Goal: Understand process/instructions

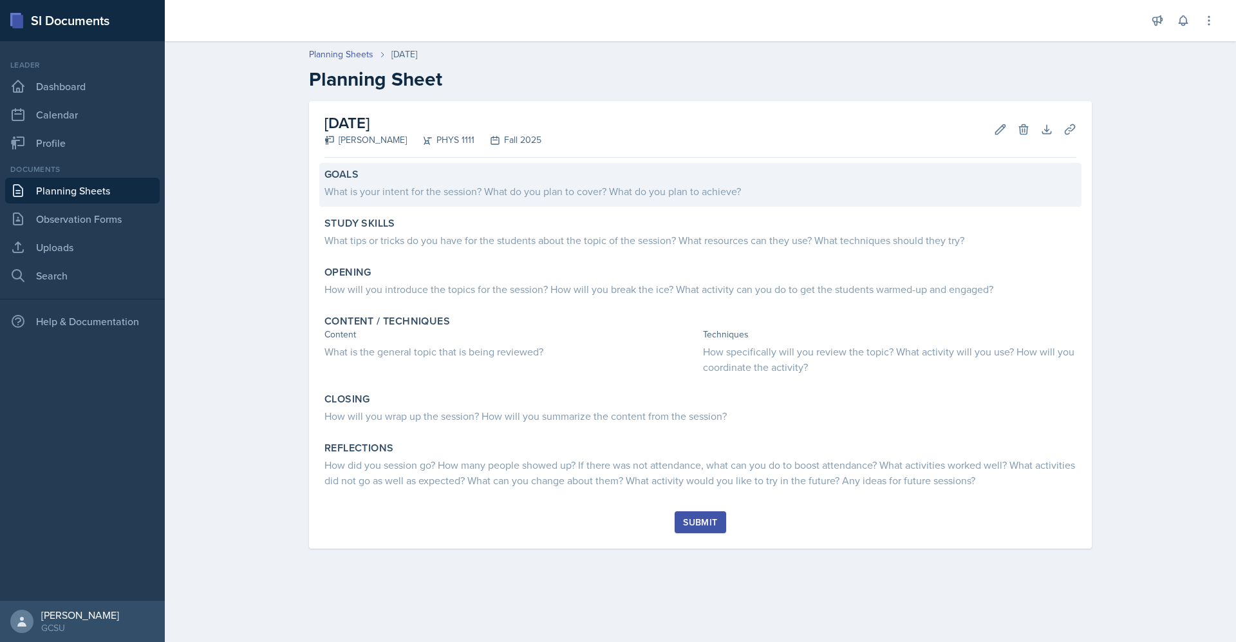
click at [437, 200] on div "Goals What is your intent for the session? What do you plan to cover? What do y…" at bounding box center [700, 185] width 762 height 44
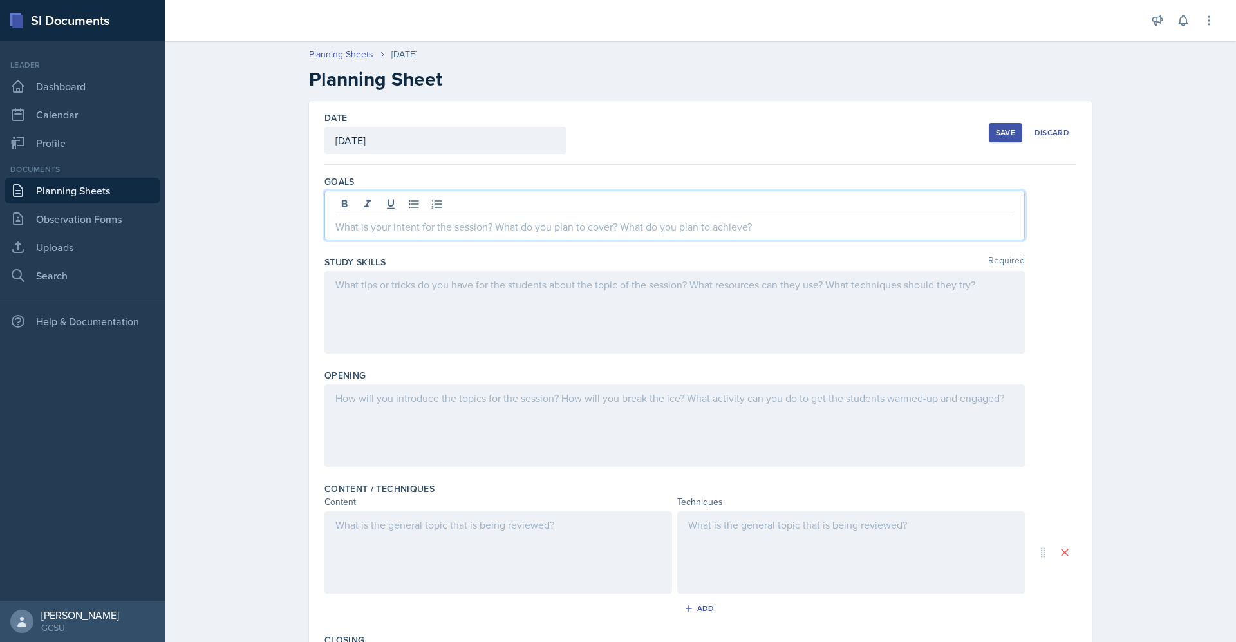
click at [471, 209] on div at bounding box center [675, 216] width 701 height 50
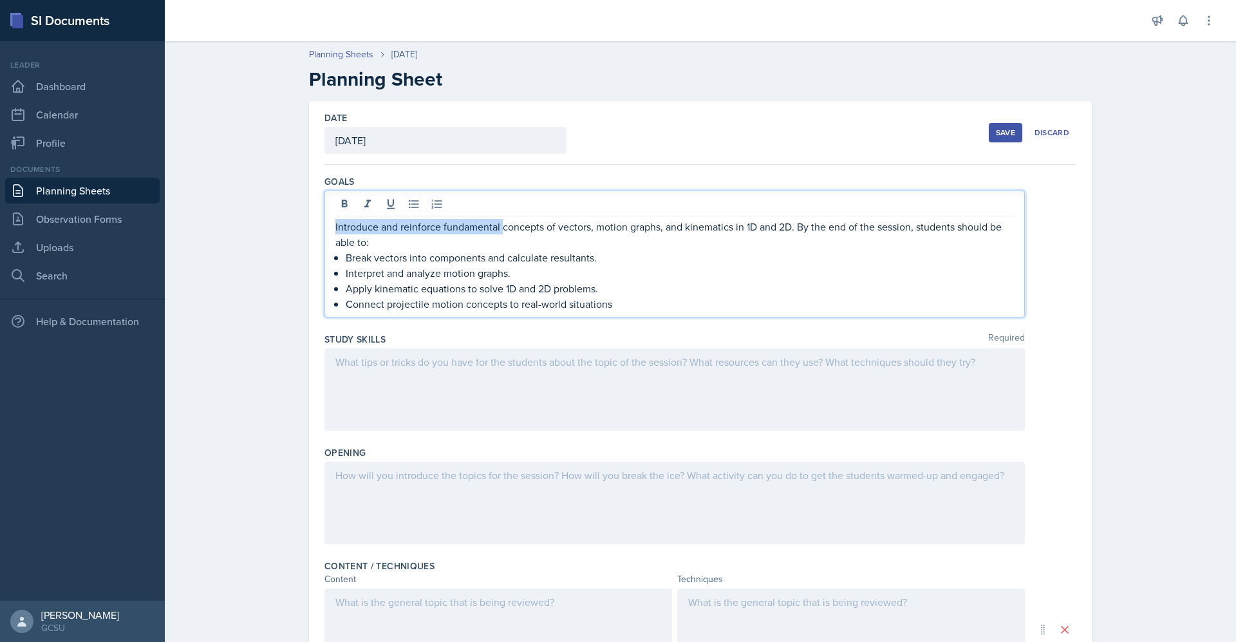
drag, startPoint x: 497, startPoint y: 227, endPoint x: 319, endPoint y: 207, distance: 178.8
click at [325, 207] on div "Introduce and reinforce fundamental concepts of vectors, motion graphs, and kin…" at bounding box center [675, 254] width 701 height 127
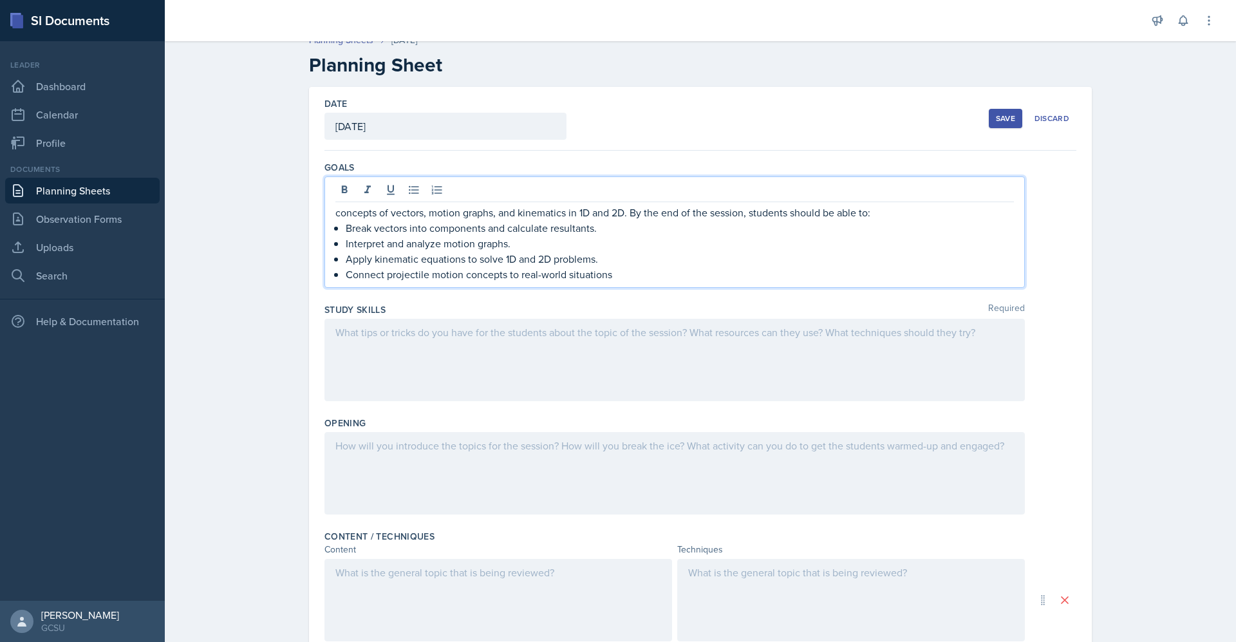
scroll to position [15, 0]
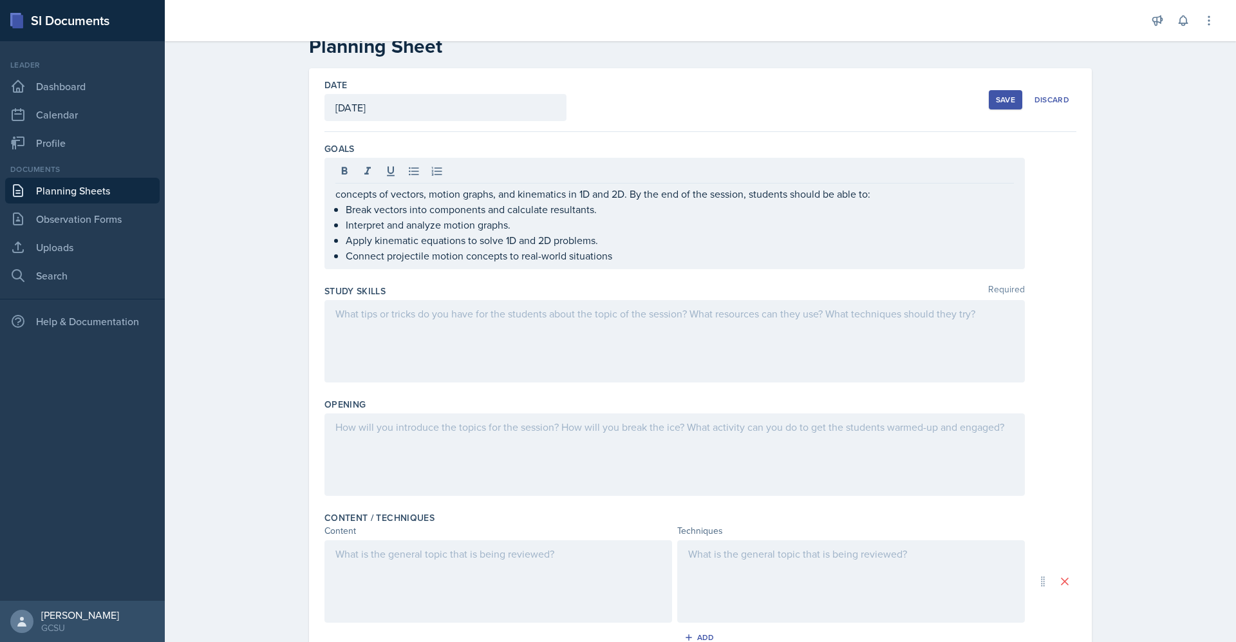
click at [554, 330] on div at bounding box center [675, 341] width 701 height 82
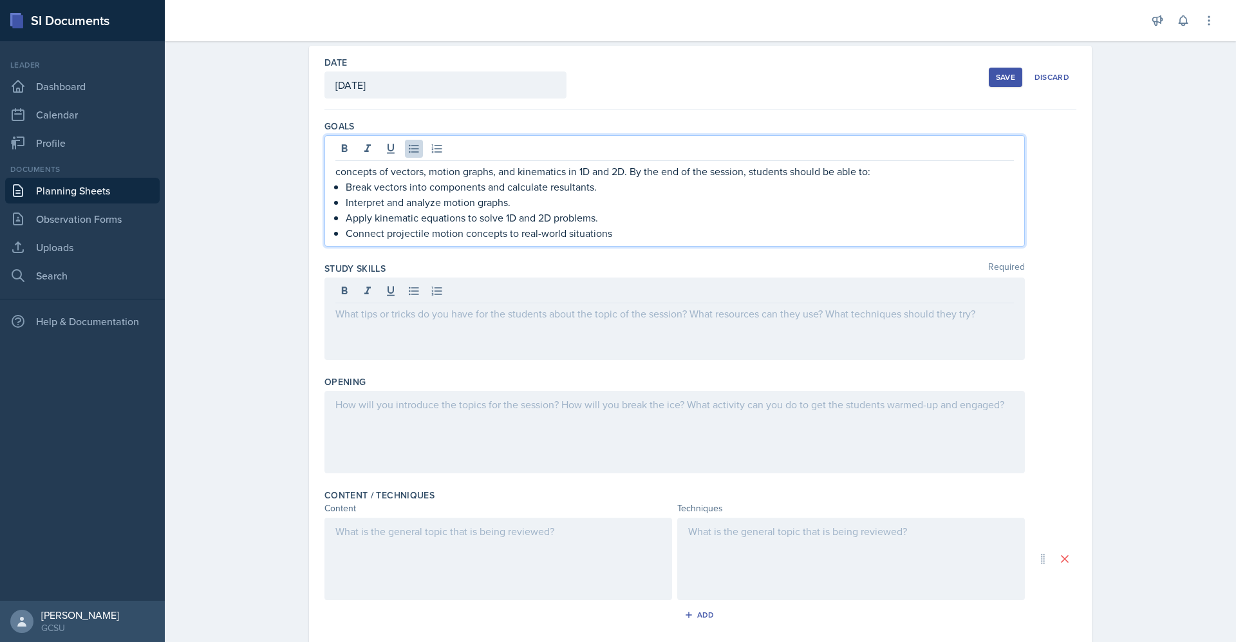
scroll to position [78, 0]
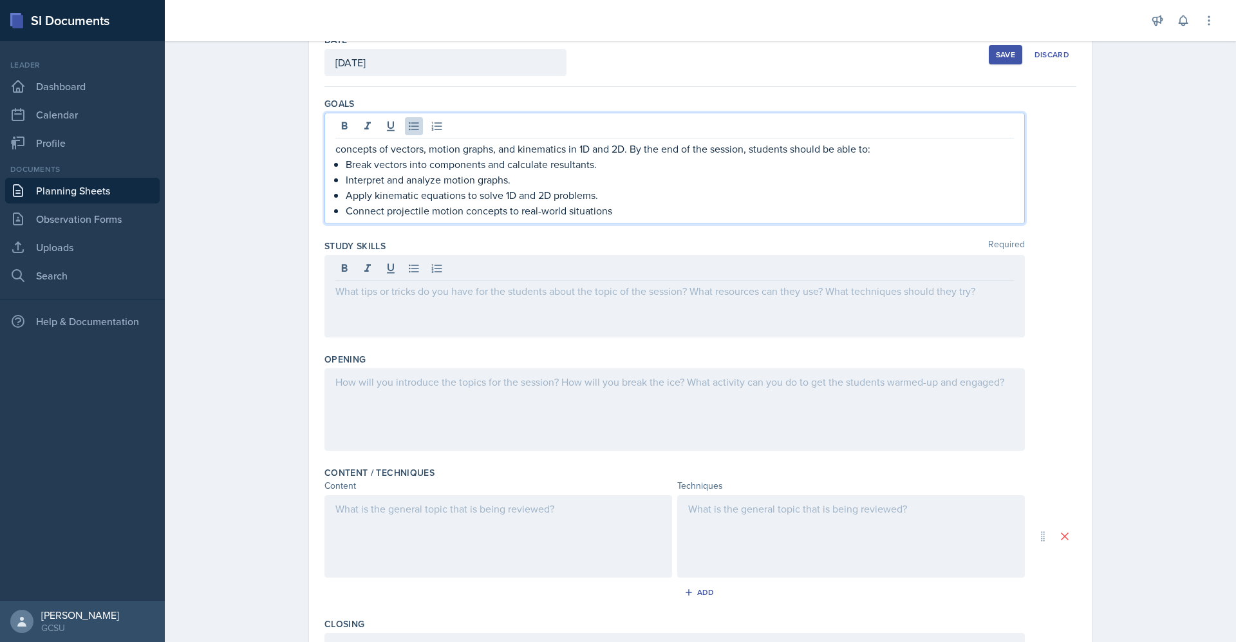
click at [630, 216] on p "Connect projectile motion concepts to real-world situations" at bounding box center [680, 210] width 668 height 15
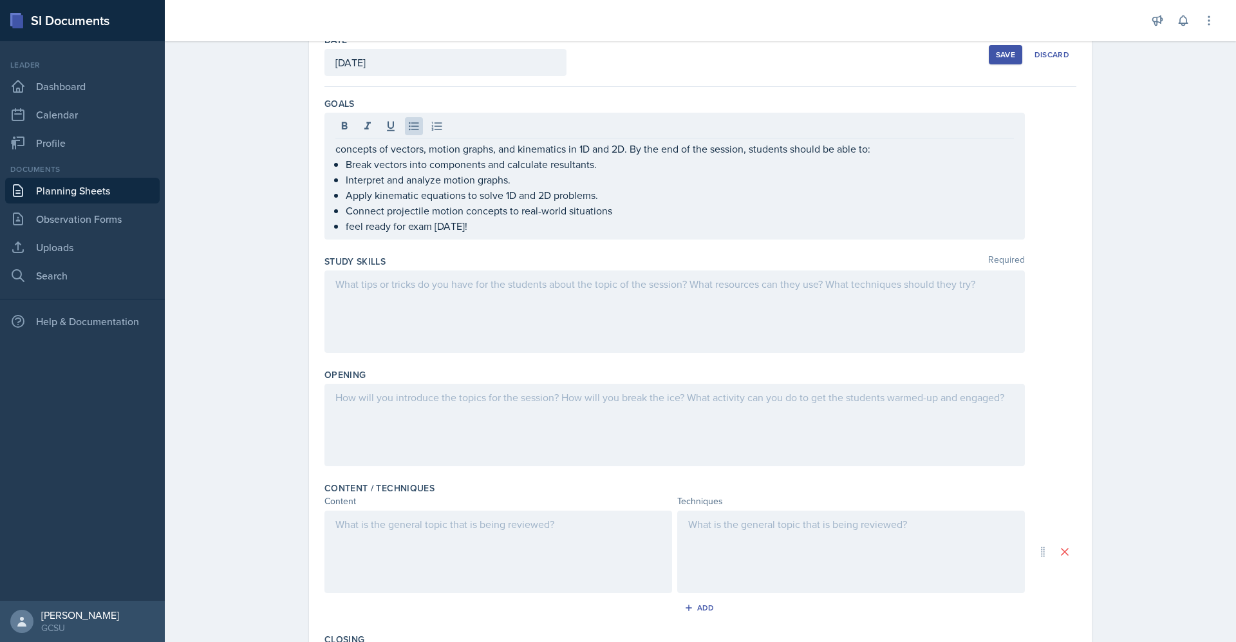
click at [555, 311] on div at bounding box center [675, 311] width 701 height 82
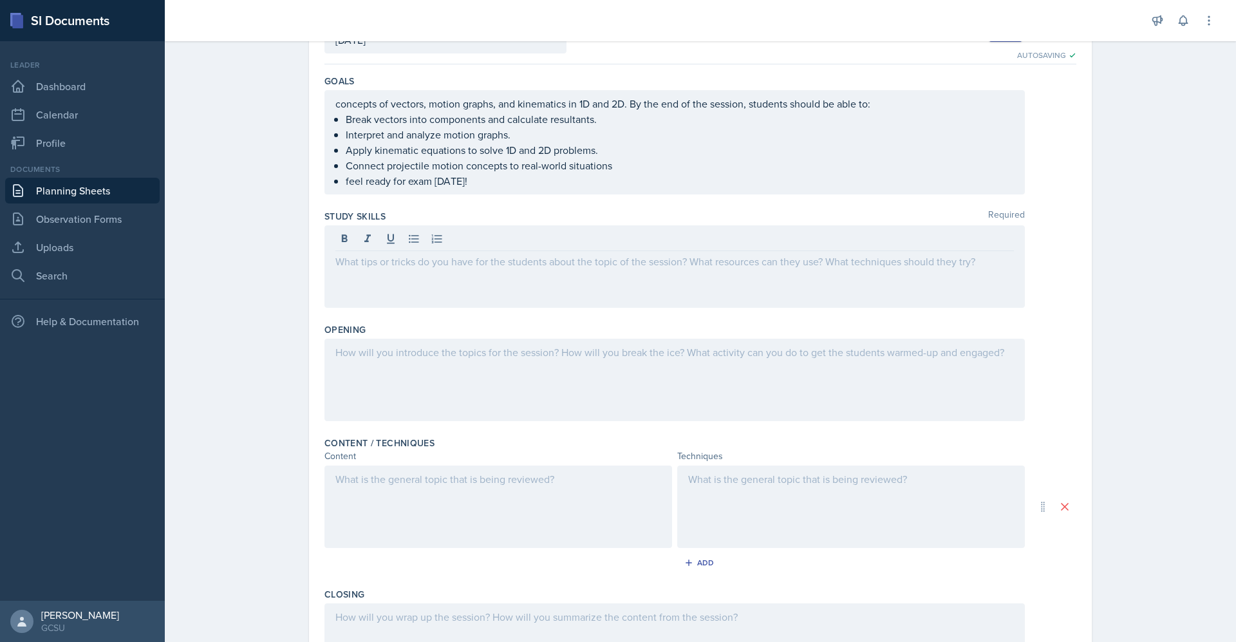
click at [430, 295] on div at bounding box center [675, 266] width 701 height 82
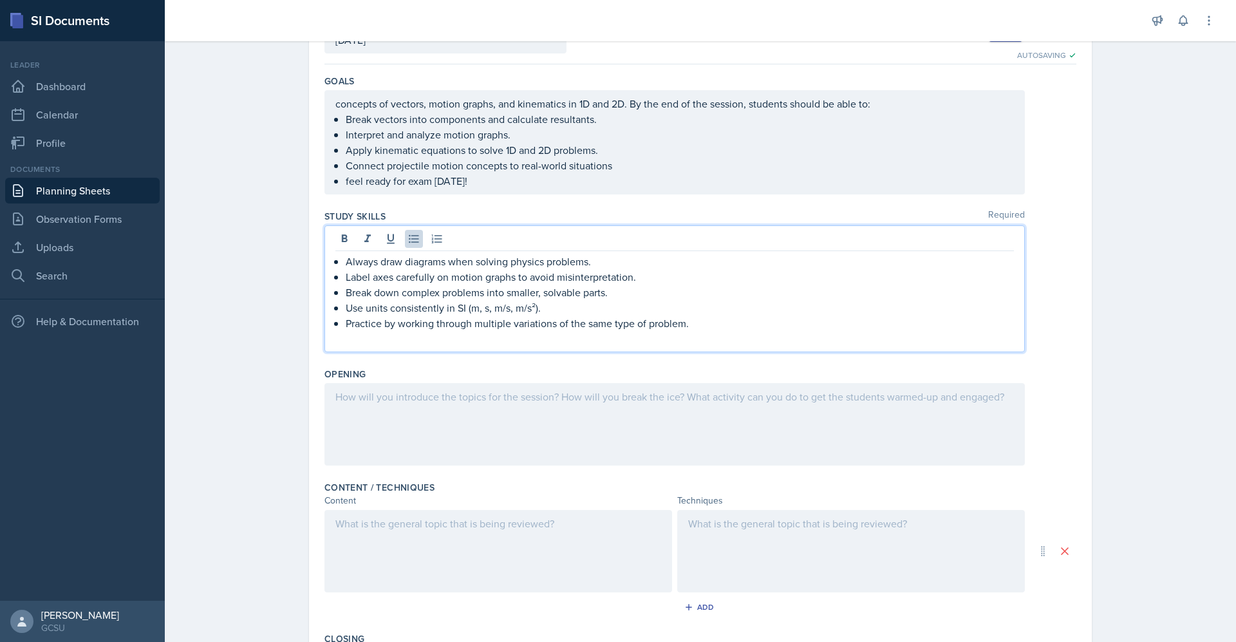
click at [493, 415] on div at bounding box center [675, 424] width 701 height 82
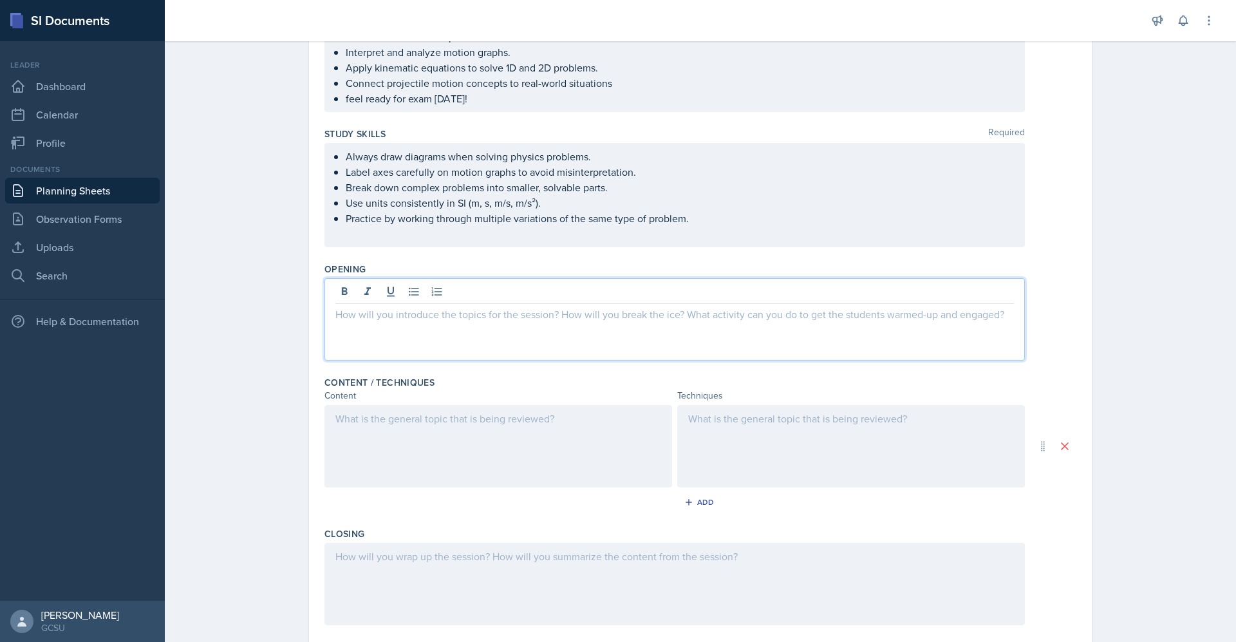
scroll to position [184, 0]
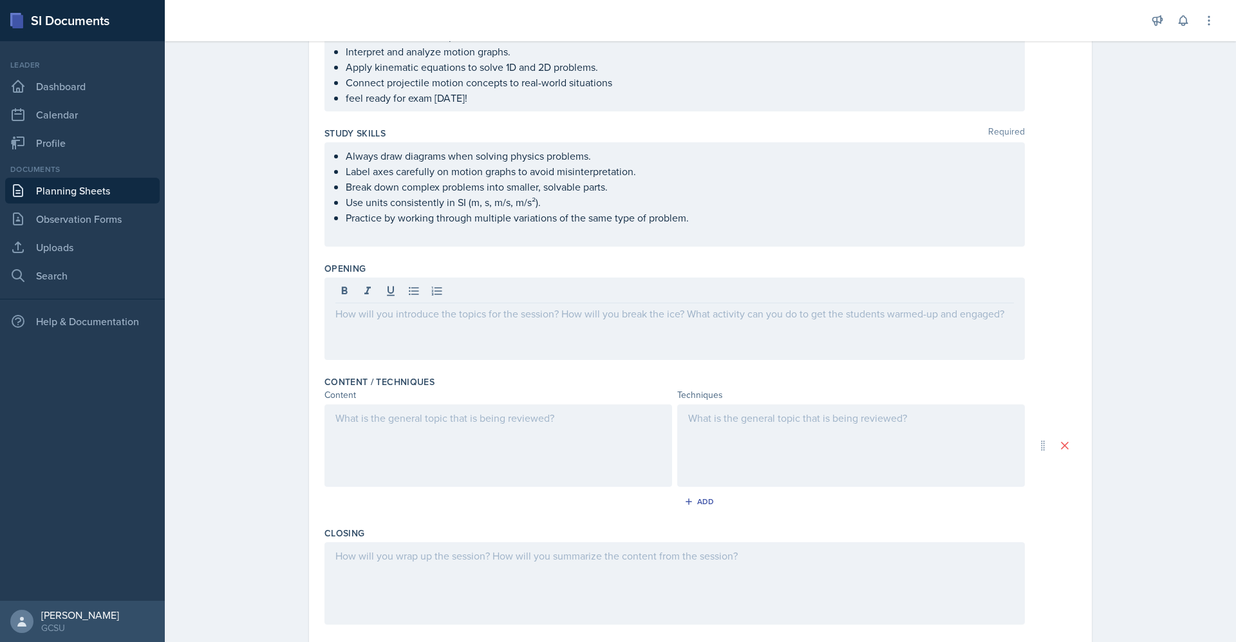
click at [610, 526] on div "Closing" at bounding box center [701, 578] width 752 height 113
click at [616, 300] on div at bounding box center [675, 319] width 701 height 82
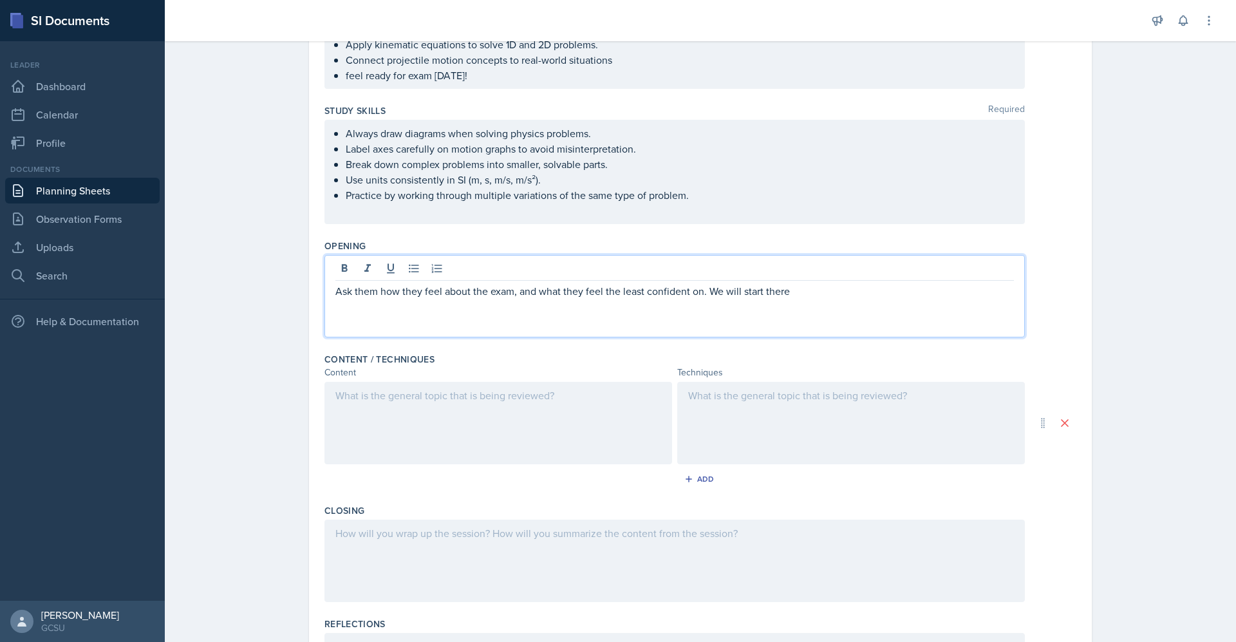
click at [552, 411] on div at bounding box center [499, 423] width 348 height 82
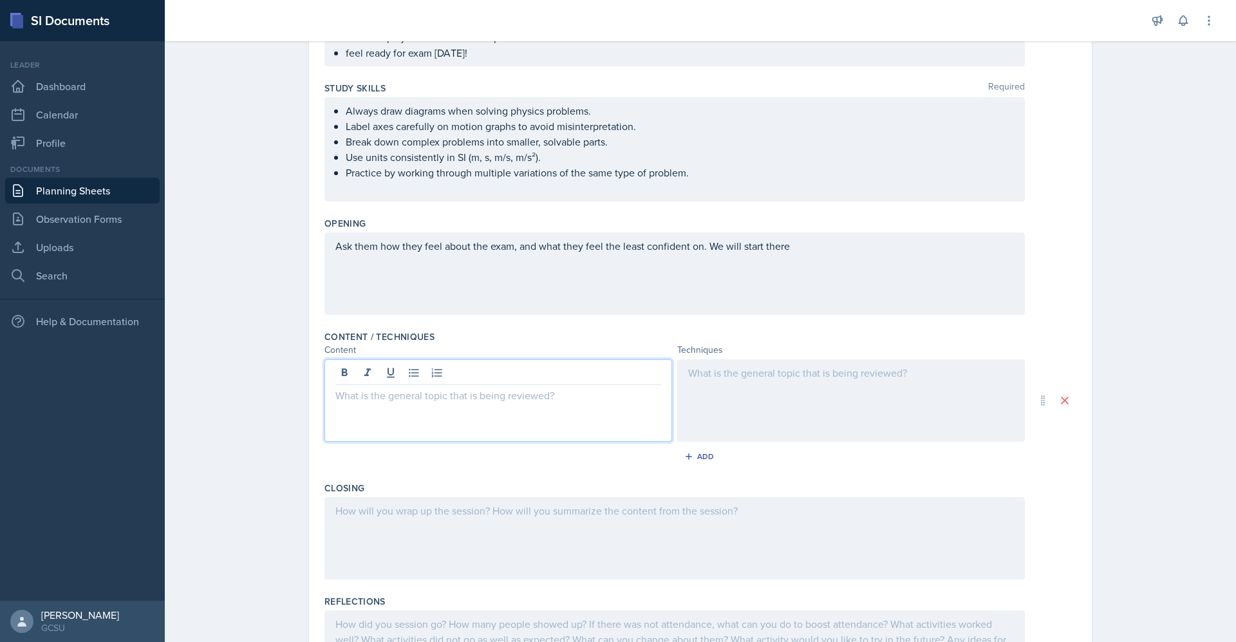
scroll to position [231, 0]
click at [471, 424] on div at bounding box center [499, 398] width 348 height 82
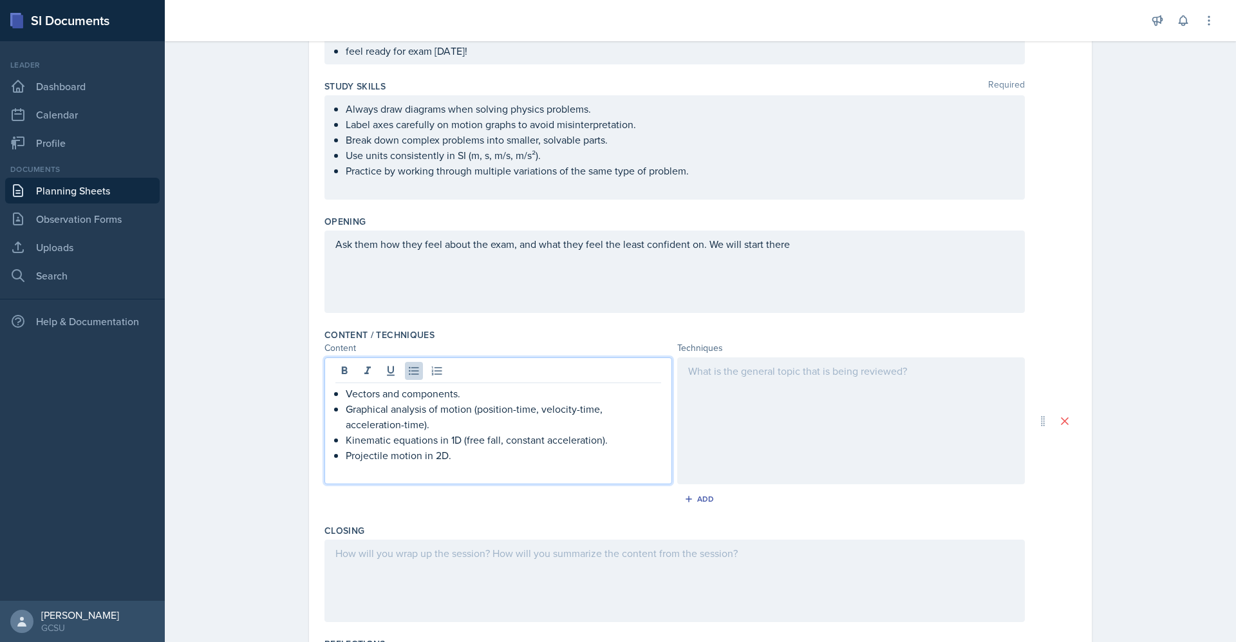
scroll to position [250, 0]
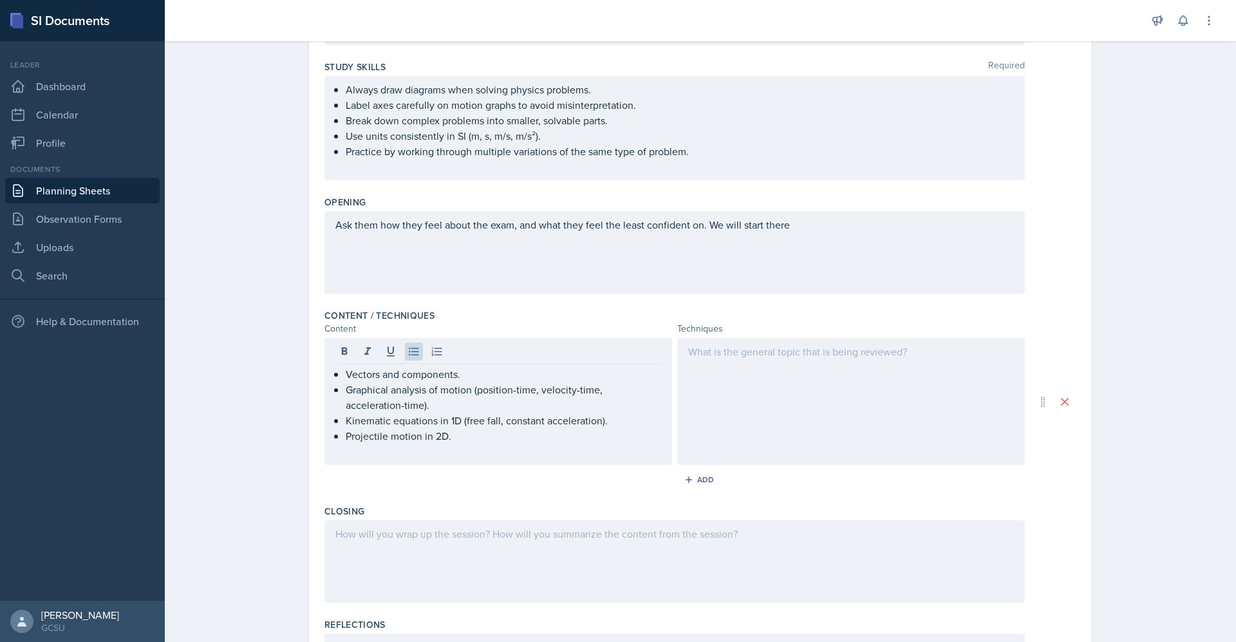
click at [750, 403] on div at bounding box center [851, 401] width 348 height 127
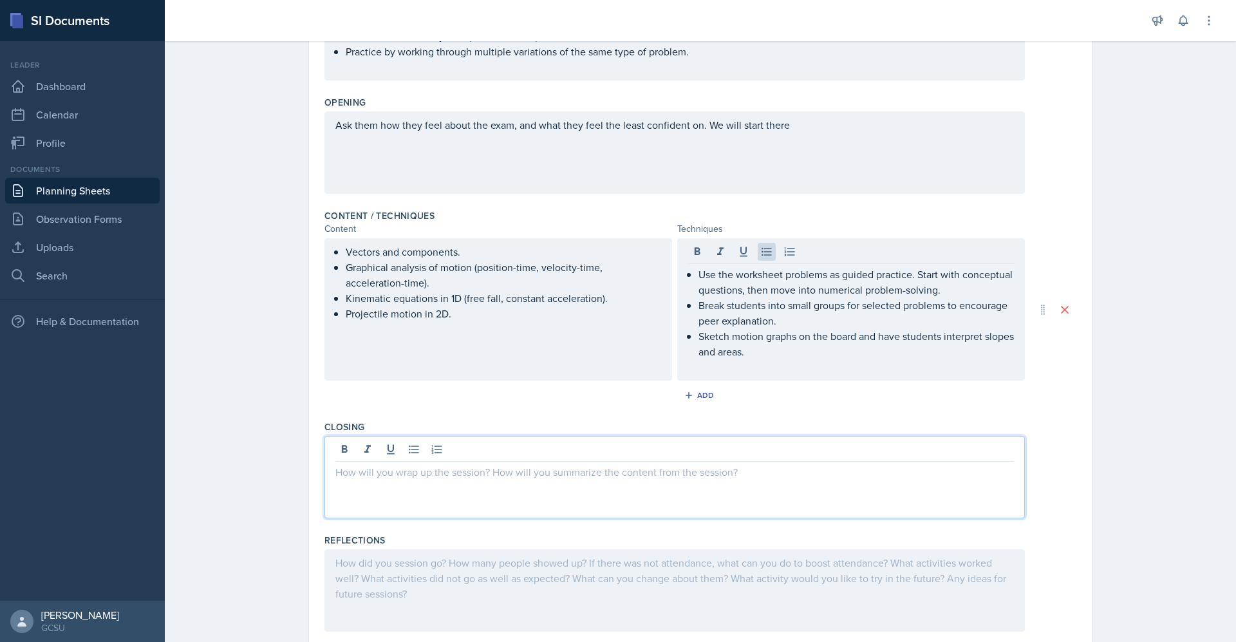
scroll to position [350, 0]
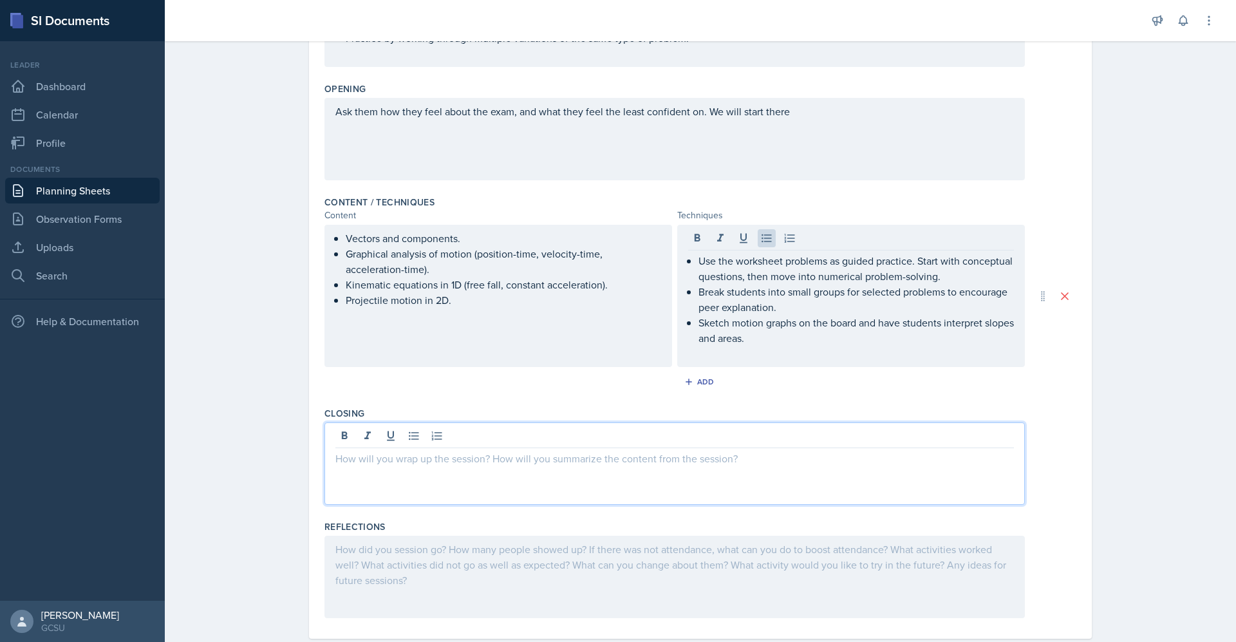
click at [610, 457] on p at bounding box center [675, 458] width 679 height 15
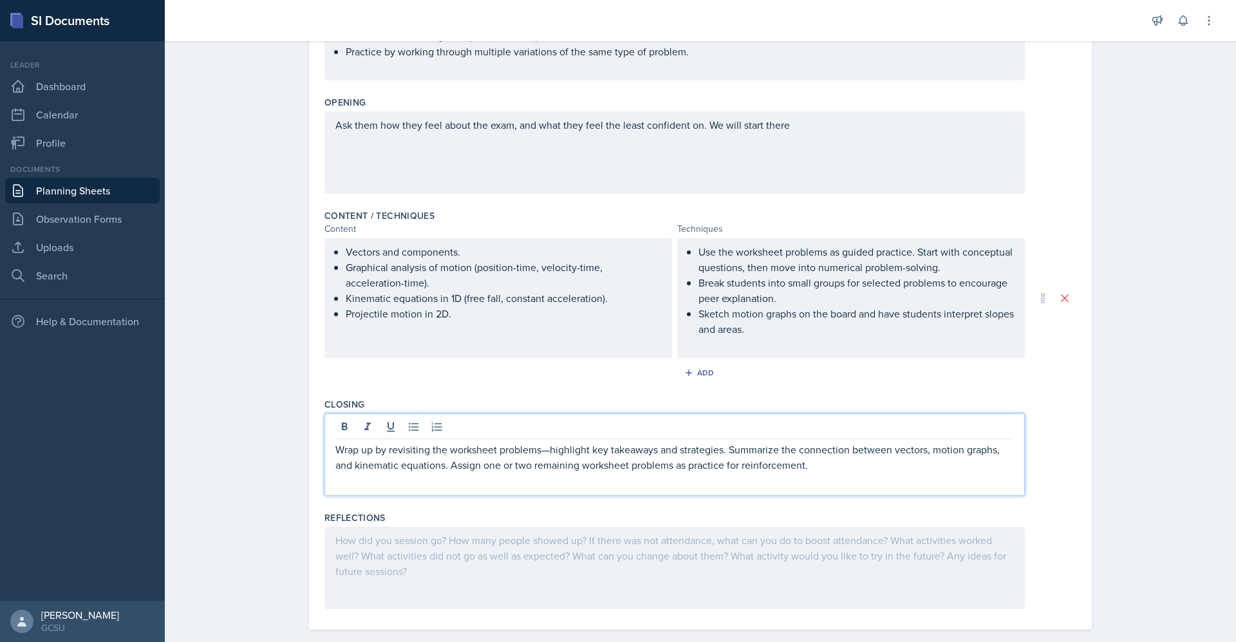
scroll to position [368, 0]
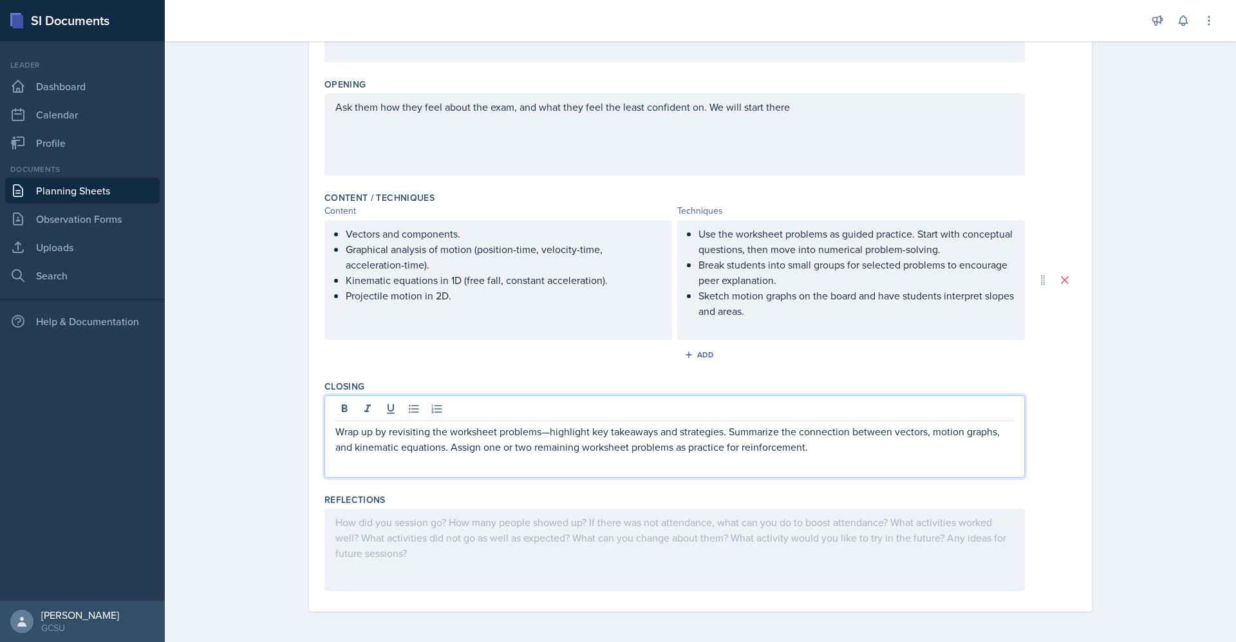
click at [564, 532] on div at bounding box center [675, 550] width 701 height 82
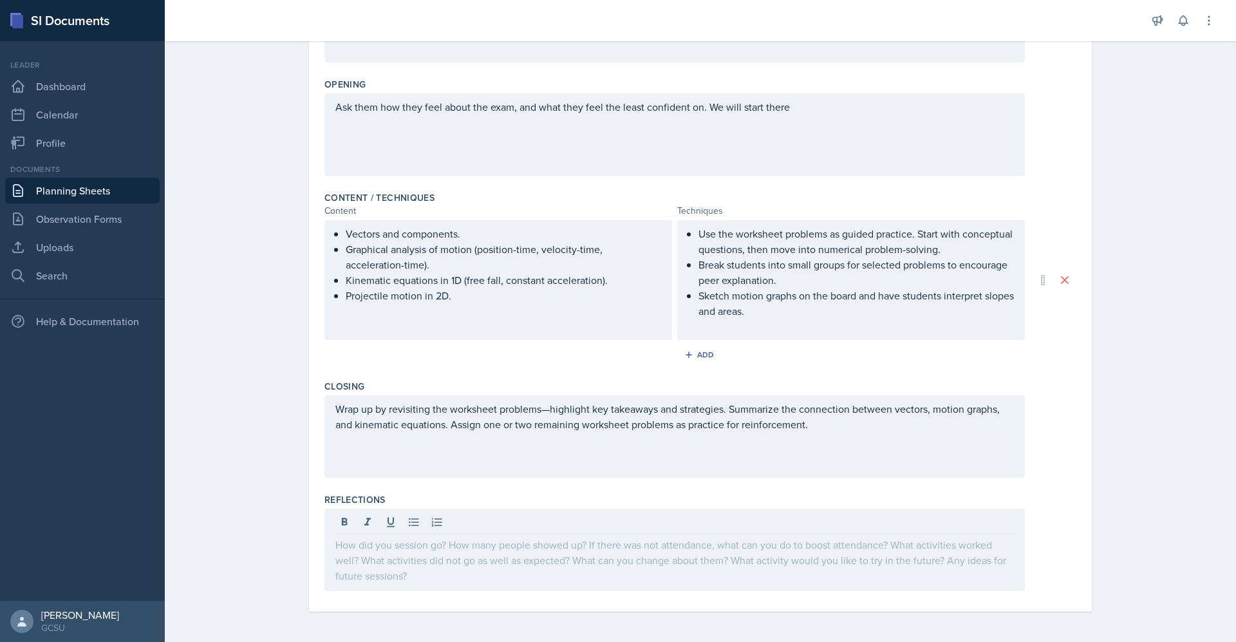
click at [541, 399] on div "Wrap up by revisiting the worksheet problems—highlight key takeaways and strate…" at bounding box center [675, 436] width 701 height 82
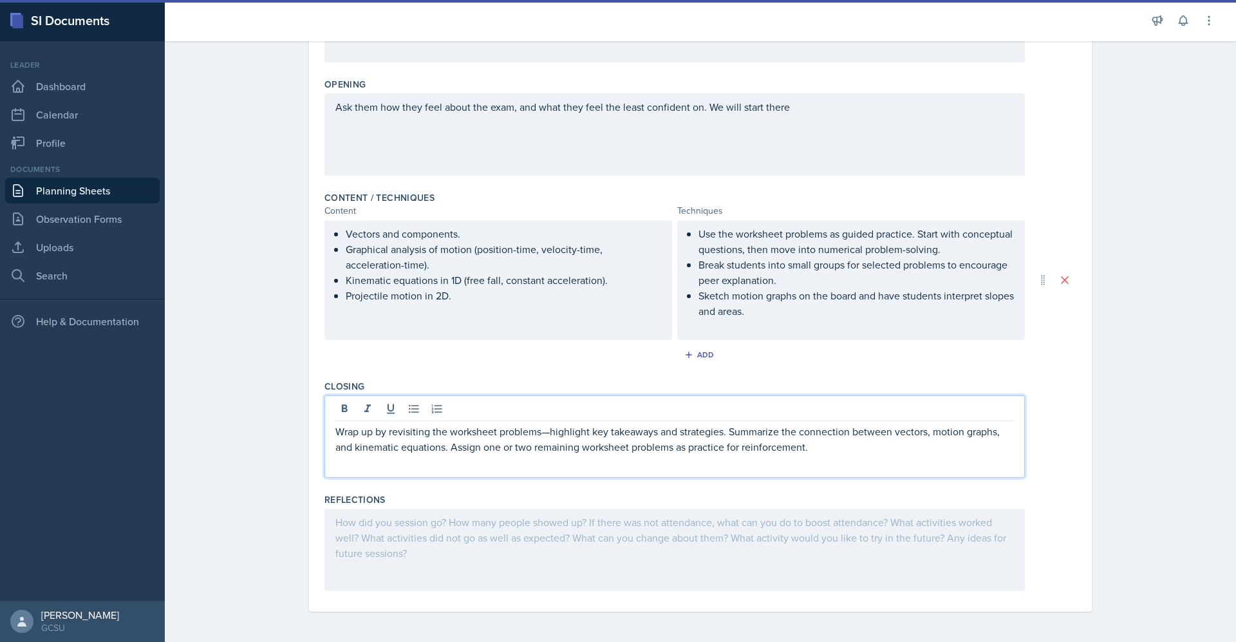
click at [545, 435] on p "Wrap up by revisiting the worksheet problems—highlight key takeaways and strate…" at bounding box center [675, 439] width 679 height 31
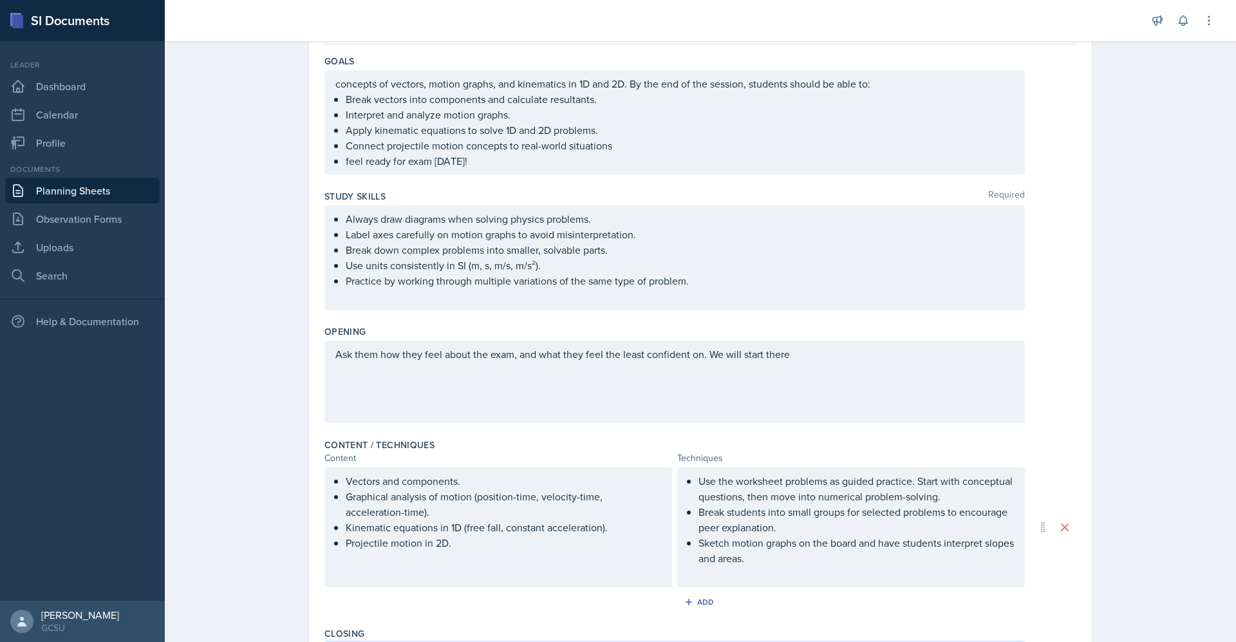
scroll to position [126, 0]
